Goal: Task Accomplishment & Management: Manage account settings

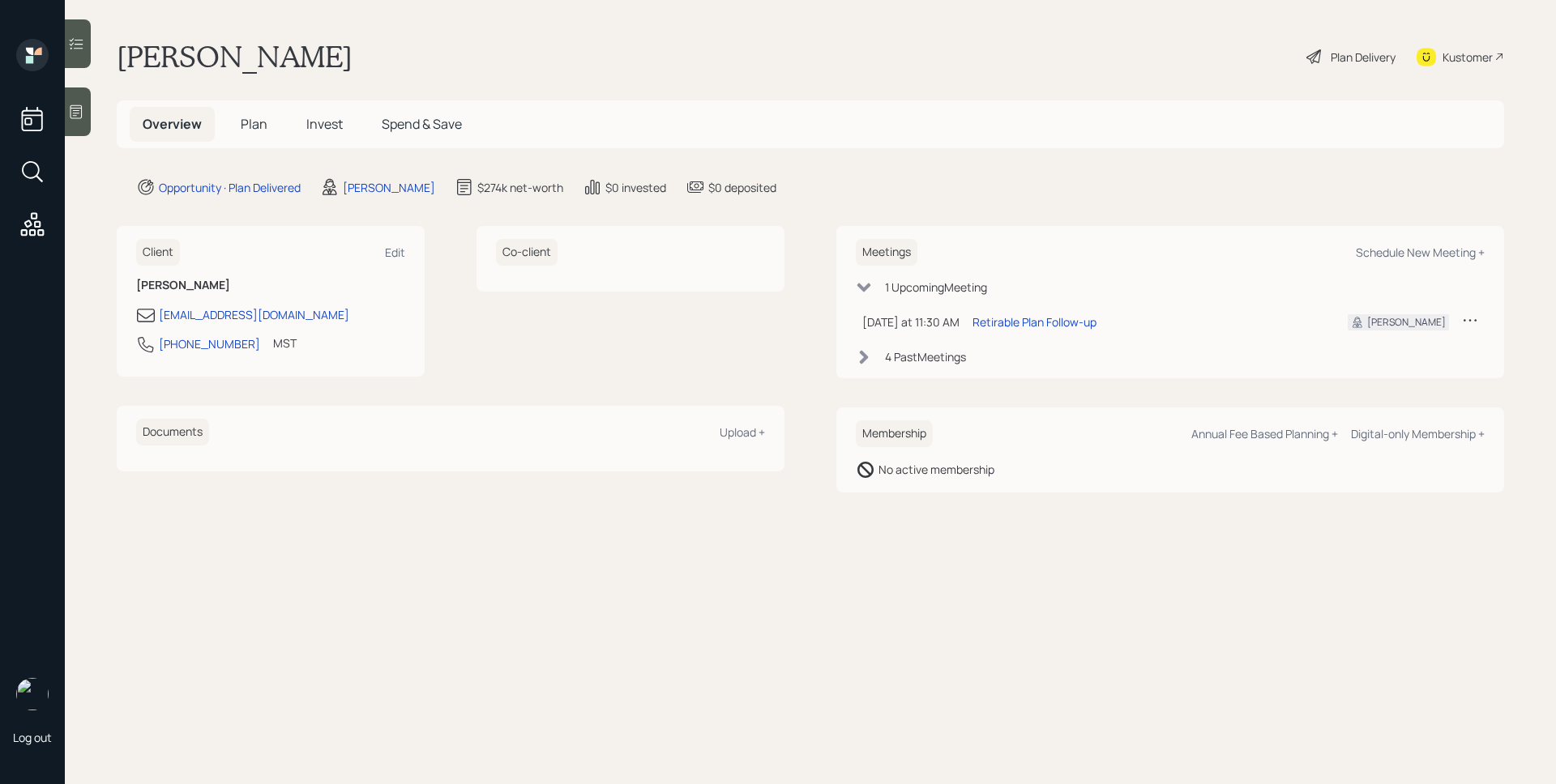
click at [1469, 319] on icon at bounding box center [1470, 320] width 16 height 16
click at [1440, 349] on div "Reschedule" at bounding box center [1419, 350] width 116 height 15
